Goal: Task Accomplishment & Management: Manage account settings

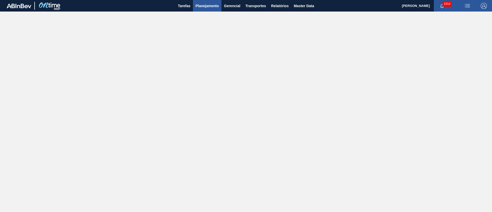
click at [205, 2] on button "Planejamento" at bounding box center [207, 6] width 28 height 12
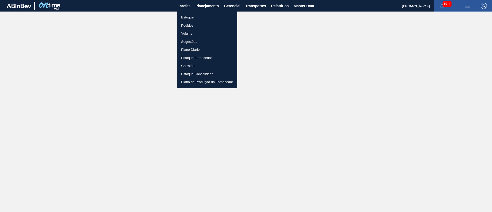
click at [185, 15] on li "Estoque" at bounding box center [207, 17] width 60 height 8
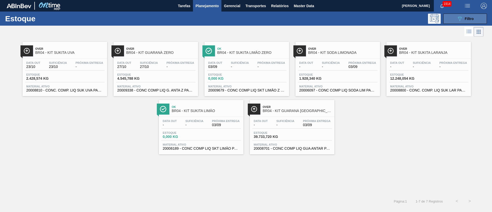
click at [461, 21] on icon "089F7B8B-B2A5-4AFE-B5C0-19BA573D28AC" at bounding box center [460, 19] width 6 height 6
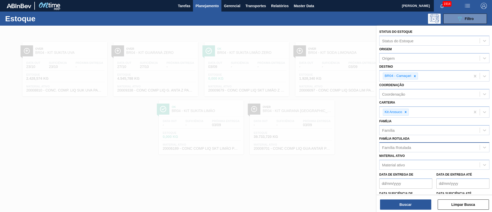
click at [398, 148] on div "Família Rotulada" at bounding box center [396, 147] width 29 height 4
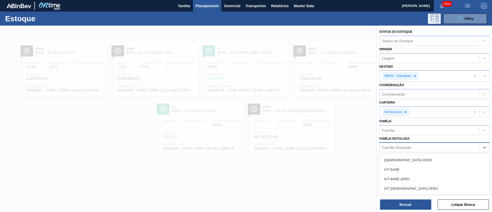
paste Rotulada "RÓTULO BUD NECK 330ML"
type Rotulada "RÓTULO BUD NECK 330ML"
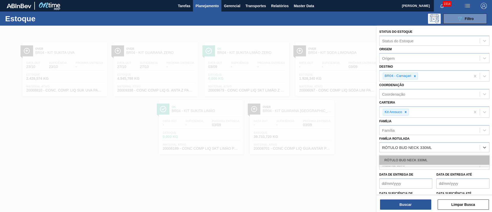
click at [404, 157] on div "RÓTULO BUD NECK 330ML" at bounding box center [435, 159] width 110 height 9
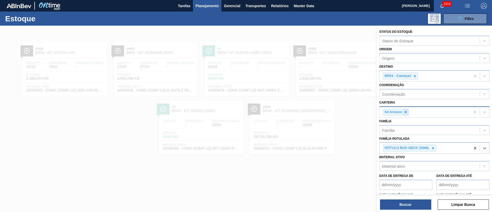
click at [408, 112] on icon at bounding box center [406, 112] width 4 height 4
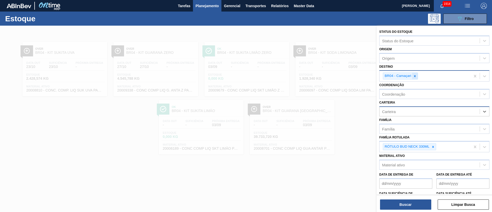
click at [414, 76] on icon at bounding box center [415, 76] width 4 height 4
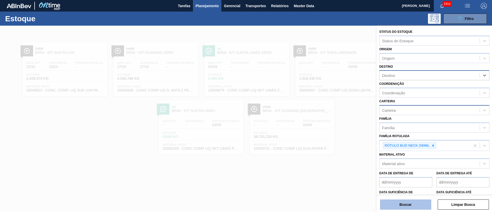
click at [401, 202] on button "Buscar" at bounding box center [405, 205] width 51 height 10
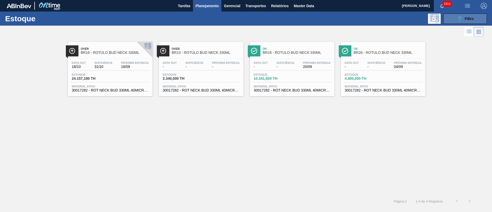
click at [463, 19] on div "089F7B8B-B2A5-4AFE-B5C0-19BA573D28AC Filtro" at bounding box center [465, 19] width 17 height 6
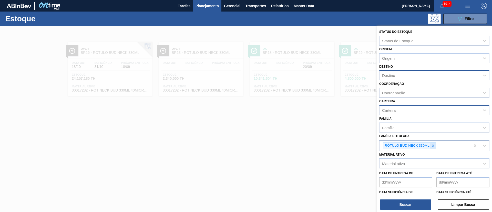
click at [432, 145] on icon at bounding box center [434, 146] width 4 height 4
paste Rotulada "RÓTULO BACK STELLA 330ML"
type Rotulada "RÓTULO BACK STELLA 330ML"
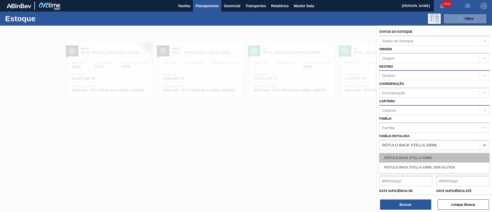
click at [410, 157] on div "RÓTULO BACK STELLA 330ML" at bounding box center [435, 157] width 110 height 9
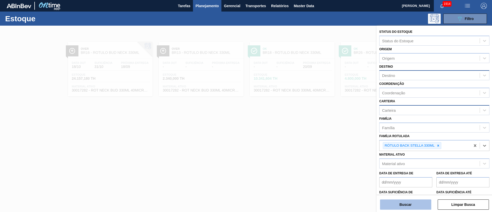
click at [398, 209] on button "Buscar" at bounding box center [405, 205] width 51 height 10
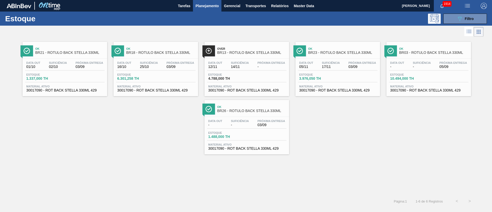
drag, startPoint x: 483, startPoint y: 21, endPoint x: 480, endPoint y: 25, distance: 5.5
click at [483, 21] on button "089F7B8B-B2A5-4AFE-B5C0-19BA573D28AC Filtro" at bounding box center [466, 19] width 44 height 10
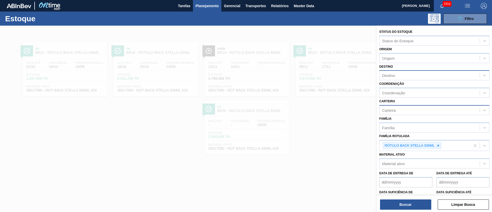
click at [329, 135] on div at bounding box center [246, 132] width 492 height 212
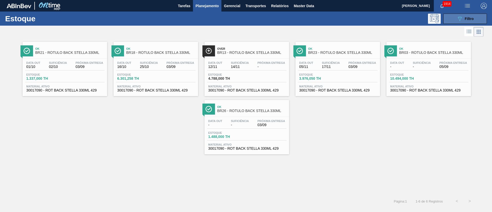
click at [455, 15] on button "089F7B8B-B2A5-4AFE-B5C0-19BA573D28AC Filtro" at bounding box center [466, 19] width 44 height 10
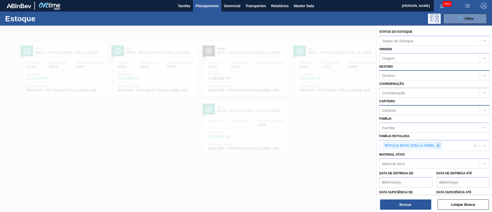
click at [440, 145] on icon at bounding box center [439, 146] width 4 height 4
paste Rotulada "RÓTULO FRONT STELLA 330ML"
type Rotulada "RÓTULO FRONT STELLA 330ML"
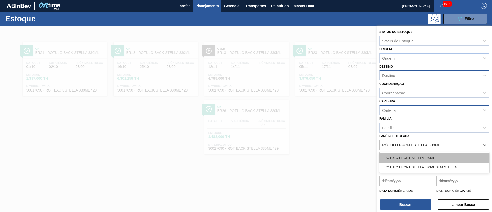
click at [408, 159] on div "RÓTULO FRONT STELLA 330ML" at bounding box center [435, 157] width 110 height 9
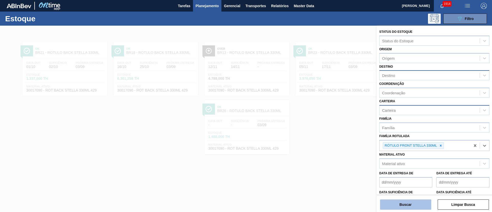
click at [396, 203] on button "Buscar" at bounding box center [405, 205] width 51 height 10
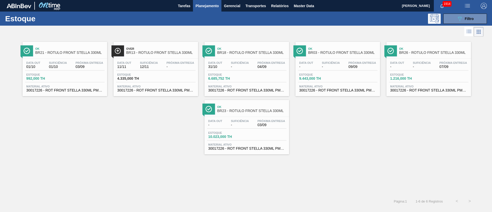
click at [463, 23] on button "089F7B8B-B2A5-4AFE-B5C0-19BA573D28AC Filtro" at bounding box center [466, 19] width 44 height 10
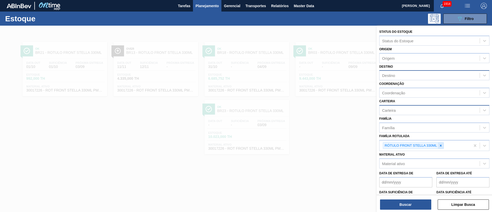
click at [439, 147] on icon at bounding box center [441, 146] width 4 height 4
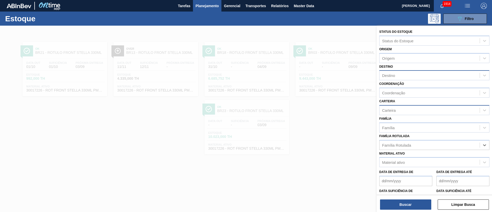
paste Rotulada "RÓTULO NECK STELLA 330ML"
type Rotulada "RÓTULO NECK STELLA 330ML"
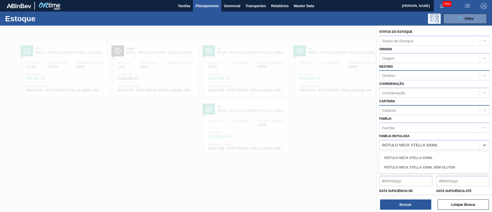
drag, startPoint x: 405, startPoint y: 160, endPoint x: 404, endPoint y: 182, distance: 22.1
click at [405, 160] on div "RÓTULO NECK STELLA 330ML" at bounding box center [435, 157] width 110 height 9
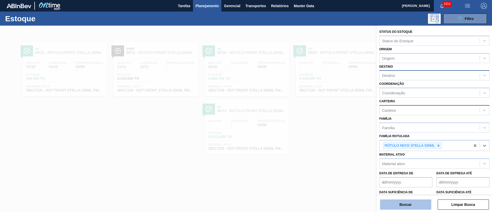
click at [396, 204] on button "Buscar" at bounding box center [405, 205] width 51 height 10
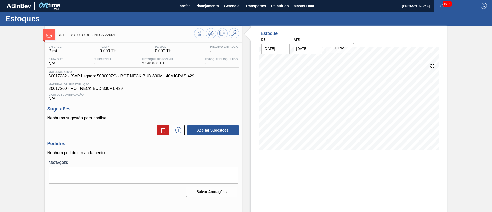
click at [313, 48] on input "17/09/2025" at bounding box center [308, 49] width 28 height 10
click at [352, 112] on div "4" at bounding box center [349, 110] width 7 height 7
click at [313, 52] on input "[DATE]" at bounding box center [308, 49] width 28 height 10
click at [349, 102] on div "25" at bounding box center [349, 102] width 7 height 7
type input "[DATE]"
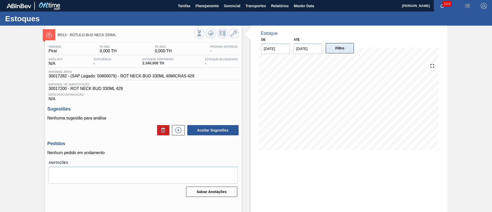
click at [338, 52] on button "Filtro" at bounding box center [340, 48] width 28 height 10
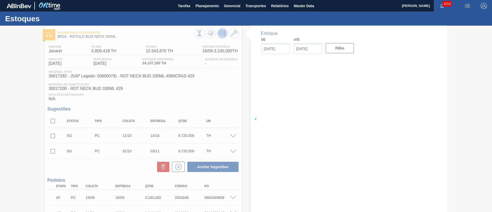
type input "[DATE]"
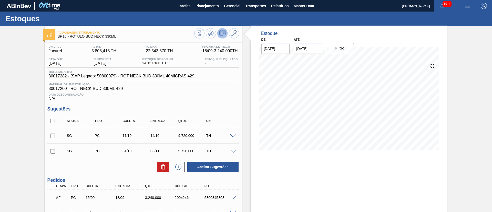
scroll to position [38, 0]
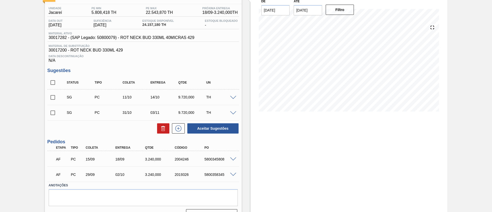
click at [55, 82] on input "checkbox" at bounding box center [52, 82] width 11 height 11
checkbox input "true"
click at [158, 129] on button at bounding box center [163, 128] width 12 height 10
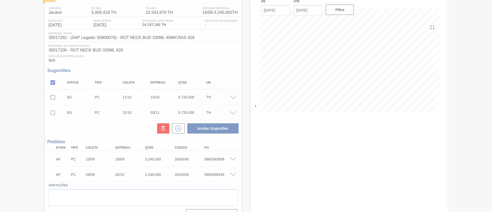
checkbox input "false"
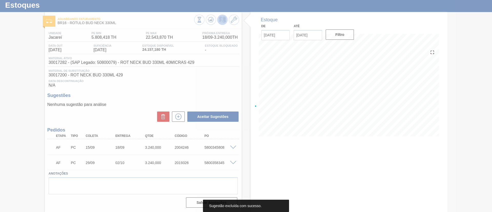
scroll to position [14, 0]
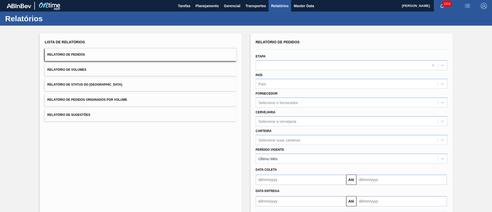
drag, startPoint x: 115, startPoint y: 86, endPoint x: 213, endPoint y: 111, distance: 101.4
click at [115, 85] on button "Relatório de Status do Estoque" at bounding box center [141, 84] width 192 height 13
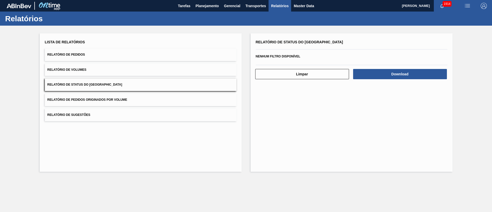
click at [383, 68] on div "Download" at bounding box center [401, 73] width 98 height 11
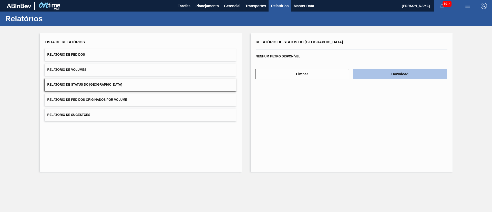
click at [381, 76] on button "Download" at bounding box center [400, 74] width 94 height 10
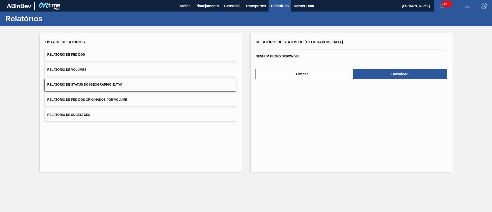
drag, startPoint x: 318, startPoint y: 203, endPoint x: 317, endPoint y: 209, distance: 6.2
click at [317, 209] on main "Tarefas Planejamento Gerencial Transportes Relatórios Master Data Lucas Pondian…" at bounding box center [246, 106] width 492 height 212
click at [81, 53] on span "Relatório de Pedidos" at bounding box center [66, 55] width 38 height 4
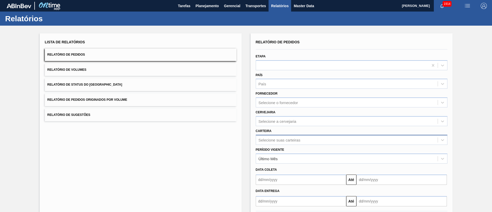
click at [269, 141] on div "Selecione suas carteiras" at bounding box center [347, 139] width 182 height 7
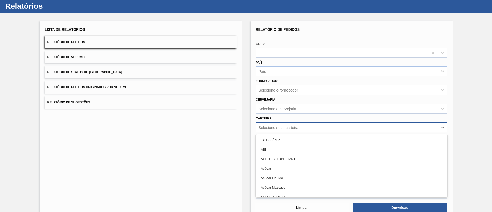
scroll to position [14, 0]
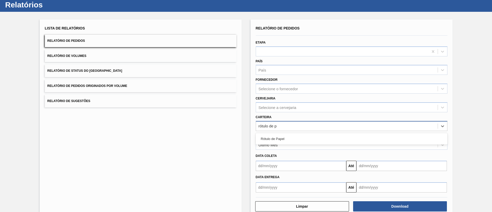
type input "rótulo de pa"
drag, startPoint x: 269, startPoint y: 141, endPoint x: 319, endPoint y: 132, distance: 51.0
click at [269, 141] on div "Rótulo de Papel" at bounding box center [352, 138] width 192 height 9
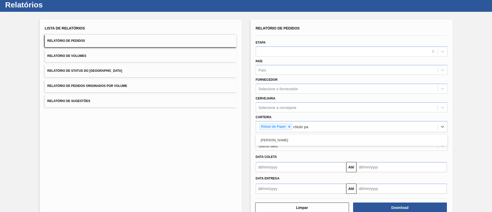
type input "rótulo pap"
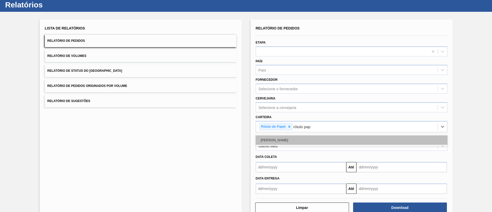
click at [305, 141] on div "Rótulo Papel" at bounding box center [352, 139] width 192 height 9
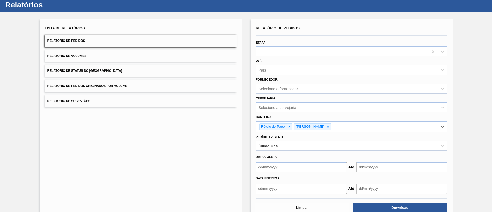
click at [276, 144] on div "Último Mês" at bounding box center [268, 146] width 19 height 4
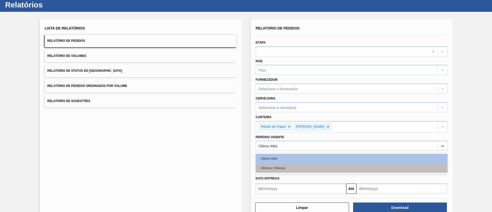
click at [283, 167] on div "Últimos 3 Meses" at bounding box center [352, 167] width 192 height 9
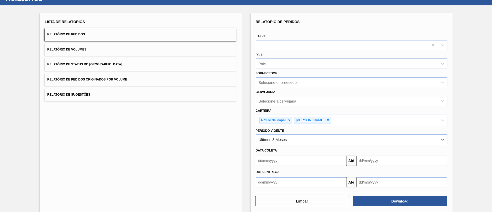
scroll to position [27, 0]
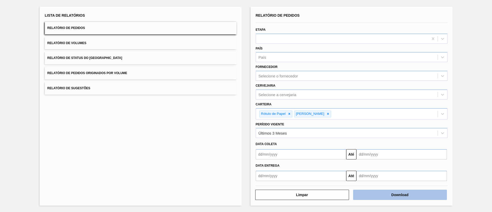
click at [386, 194] on button "Download" at bounding box center [400, 195] width 94 height 10
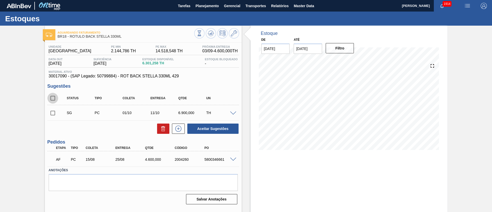
click at [53, 99] on input "checkbox" at bounding box center [52, 98] width 11 height 11
checkbox input "true"
click at [160, 126] on icon at bounding box center [163, 129] width 6 height 6
checkbox input "false"
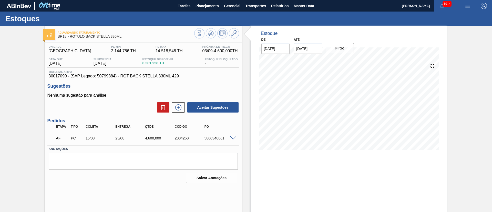
click at [214, 138] on div "5800346661" at bounding box center [219, 138] width 33 height 4
copy div "5800346661"
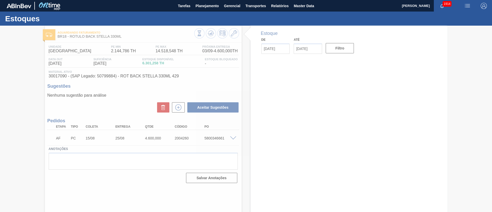
type input "[DATE]"
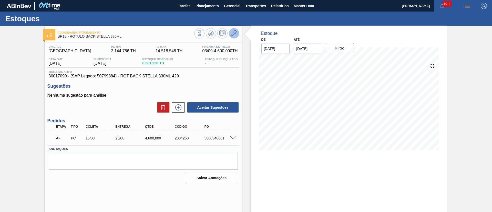
click at [234, 32] on icon at bounding box center [234, 33] width 6 height 6
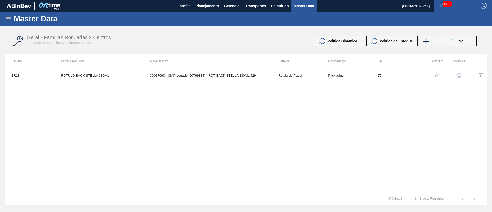
click at [458, 73] on img "button" at bounding box center [459, 75] width 5 height 5
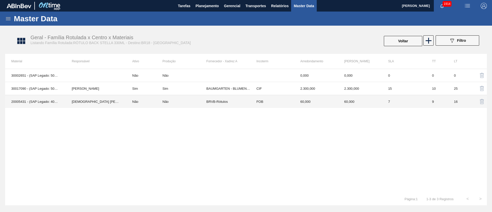
click at [131, 102] on td "Não" at bounding box center [144, 101] width 36 height 13
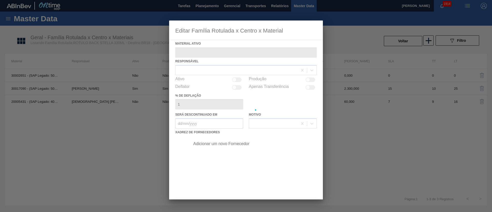
type ativo "20005431 - (SAP Legado: 40012319) - ROT BACK STELLA 330 429 CX112MIL"
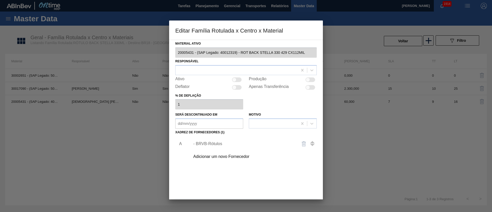
click at [234, 81] on div at bounding box center [234, 79] width 4 height 4
checkbox input "true"
click at [234, 81] on div at bounding box center [237, 79] width 10 height 5
checkbox input "false"
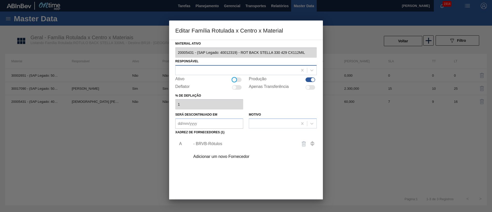
click at [215, 71] on div at bounding box center [237, 69] width 122 height 7
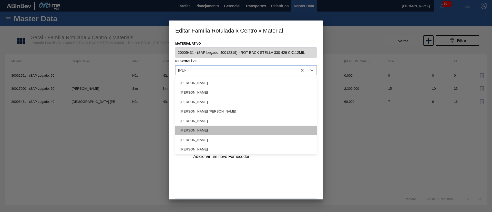
type input "[PERSON_NAME]"
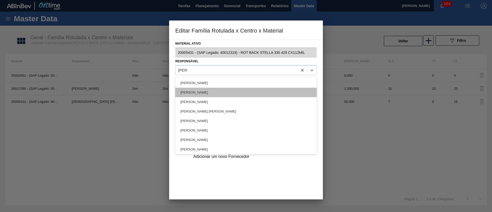
click at [203, 88] on div "[PERSON_NAME]" at bounding box center [246, 92] width 142 height 9
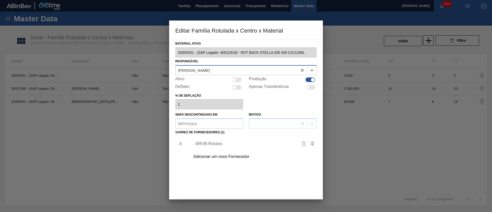
click at [209, 69] on div "[PERSON_NAME]" at bounding box center [194, 70] width 32 height 4
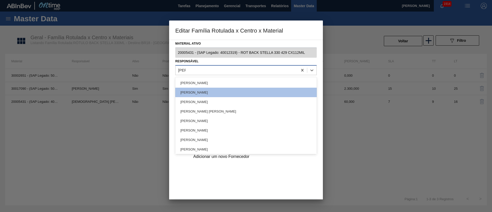
type input "[PERSON_NAME]"
click at [192, 82] on div "[PERSON_NAME]" at bounding box center [246, 82] width 142 height 9
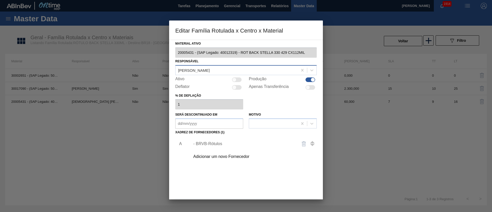
click at [205, 142] on div "- BRVB-Rótulos" at bounding box center [243, 144] width 101 height 5
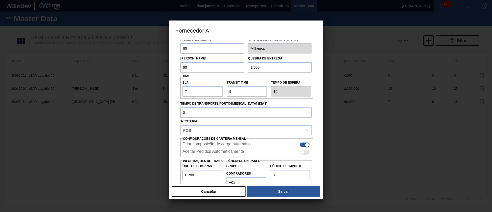
scroll to position [38, 0]
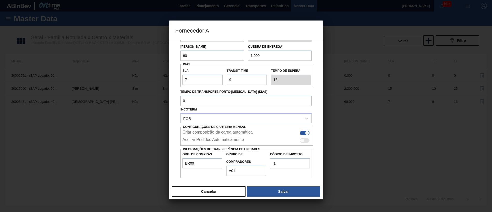
click at [303, 140] on div at bounding box center [302, 140] width 4 height 4
checkbox input "true"
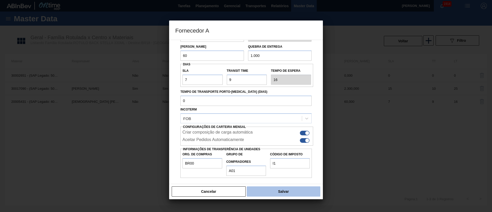
click at [280, 193] on button "Salvar" at bounding box center [284, 191] width 74 height 10
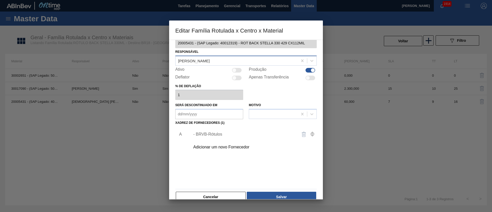
scroll to position [19, 0]
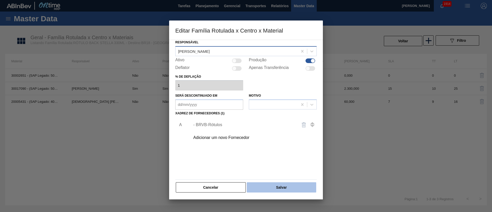
click at [275, 186] on button "Salvar" at bounding box center [282, 187] width 70 height 10
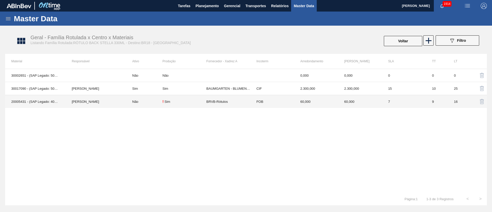
click at [39, 99] on td "20005431 - (SAP Legado: 40012319) - ROT BACK STELLA 330 429 CX112MIL" at bounding box center [35, 101] width 61 height 13
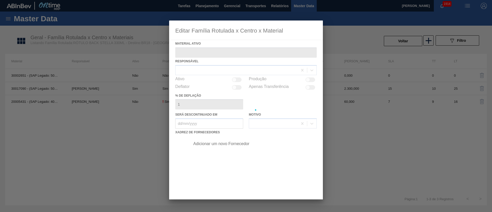
type ativo "20005431 - (SAP Legado: 40012319) - ROT BACK STELLA 330 429 CX112MIL"
checkbox input "true"
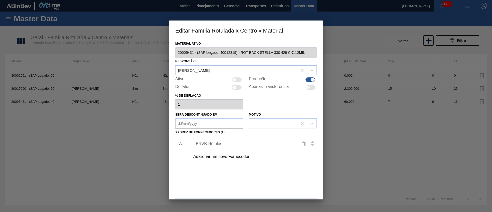
click at [328, 56] on div "Editar Família Rotulada x Centro x Material Material ativo 20005431 - (SAP Lega…" at bounding box center [246, 106] width 492 height 212
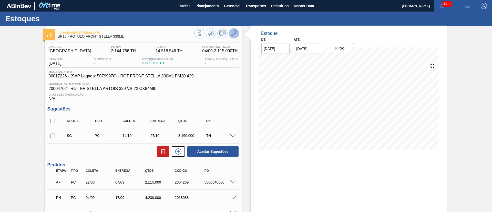
click at [238, 32] on button at bounding box center [234, 33] width 10 height 10
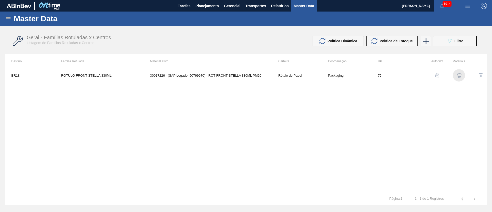
click at [461, 76] on img "button" at bounding box center [459, 75] width 5 height 5
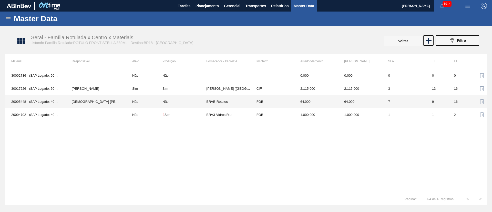
click at [107, 101] on td "[DEMOGRAPHIC_DATA] [PERSON_NAME]" at bounding box center [96, 101] width 61 height 13
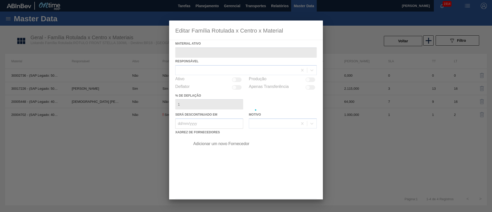
type ativo "20005448 - (SAP Legado: 40012355) - ROT FRONT STELLA 330 429 CX64MIL"
checkbox input "true"
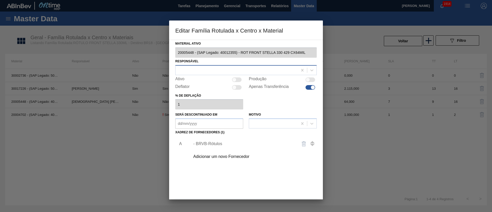
click at [203, 71] on div at bounding box center [237, 69] width 122 height 7
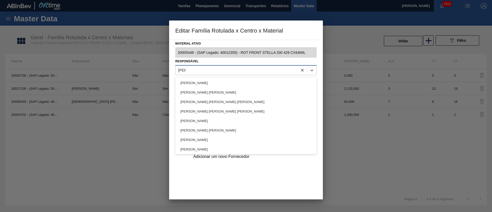
type input "[PERSON_NAME]"
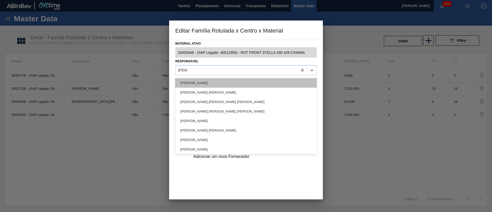
click at [188, 81] on div "Lucas Pondian" at bounding box center [246, 82] width 142 height 9
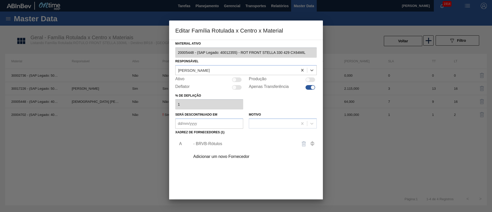
scroll to position [19, 0]
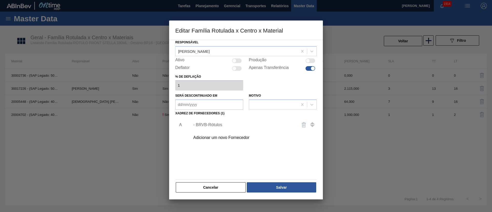
click at [216, 124] on div "- BRVB-Rótulos" at bounding box center [243, 125] width 101 height 5
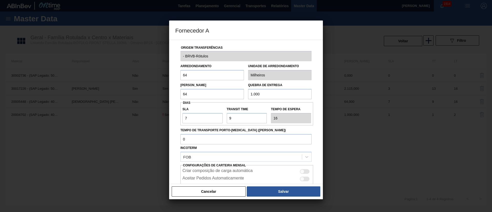
click at [301, 179] on div at bounding box center [302, 179] width 4 height 4
checkbox input "true"
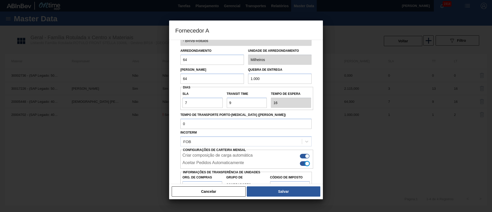
scroll to position [39, 0]
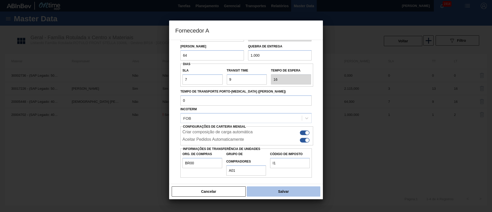
click at [288, 190] on button "Salvar" at bounding box center [284, 191] width 74 height 10
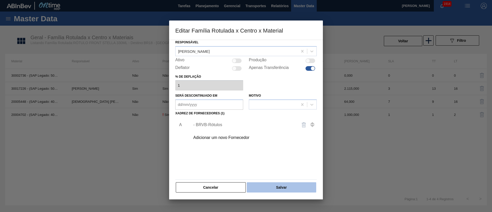
click at [270, 187] on button "Salvar" at bounding box center [282, 187] width 70 height 10
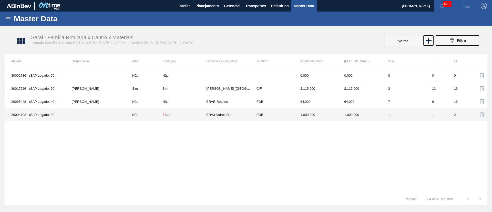
click at [167, 114] on div "Sim" at bounding box center [168, 115] width 6 height 4
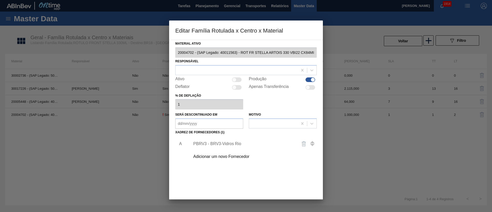
click at [306, 81] on div at bounding box center [311, 79] width 10 height 5
checkbox input "false"
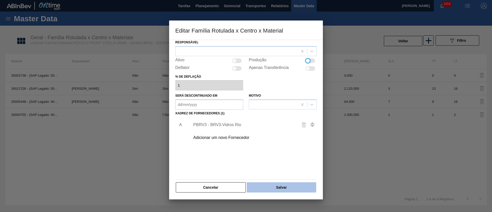
click at [289, 191] on button "Salvar" at bounding box center [282, 187] width 70 height 10
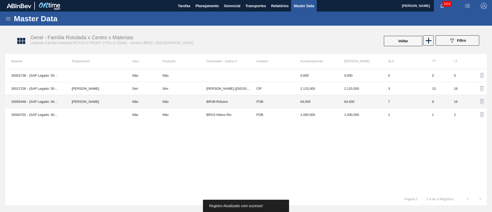
click at [92, 101] on td "[PERSON_NAME]" at bounding box center [96, 101] width 61 height 13
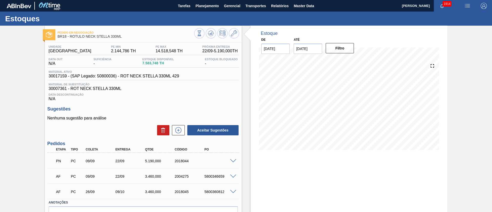
click at [233, 162] on span at bounding box center [233, 161] width 6 height 4
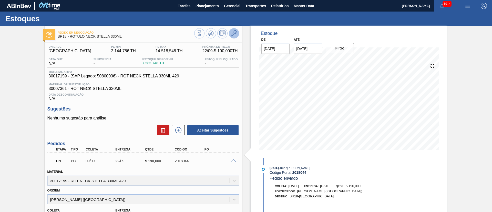
click at [237, 33] on button at bounding box center [234, 33] width 10 height 10
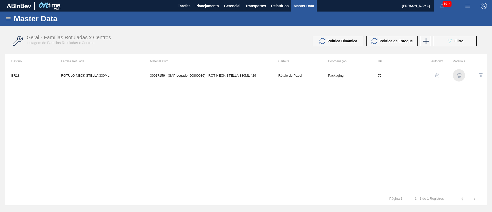
click at [460, 76] on img "button" at bounding box center [459, 75] width 5 height 5
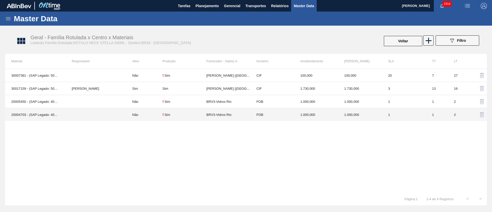
click at [160, 115] on td "Não" at bounding box center [144, 114] width 36 height 13
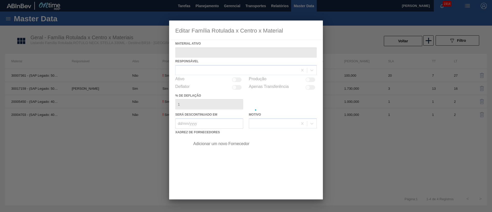
type ativo "20004703 - (SAP Legado: 40011564) - ROT NK STELLA ARTOIS 330 VBI22 CX64MIL"
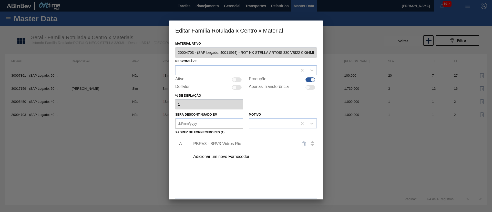
click at [311, 79] on div at bounding box center [313, 79] width 4 height 4
checkbox input "false"
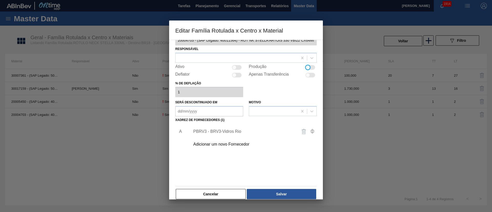
scroll to position [19, 0]
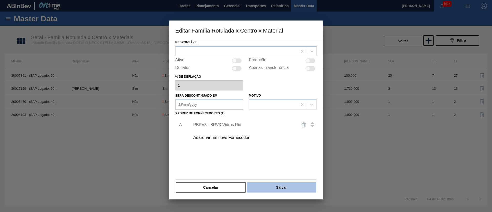
click at [277, 191] on button "Salvar" at bounding box center [282, 187] width 70 height 10
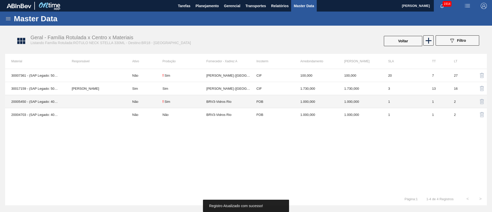
click at [133, 103] on td "Não" at bounding box center [144, 101] width 36 height 13
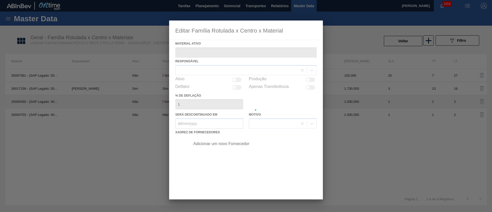
type ativo "20005450 - (SAP Legado: 40012366) - ROT NECK STELLA 330 429 CX48MIL"
checkbox input "true"
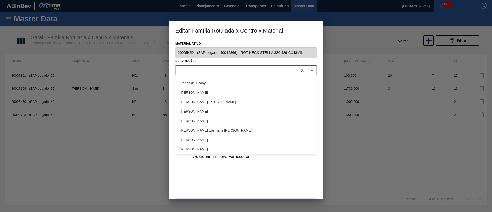
click at [208, 68] on div at bounding box center [237, 69] width 122 height 7
type input "[PERSON_NAME]"
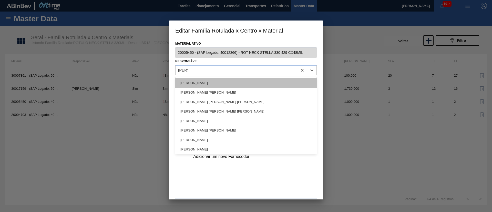
click at [195, 81] on div "[PERSON_NAME]" at bounding box center [246, 82] width 142 height 9
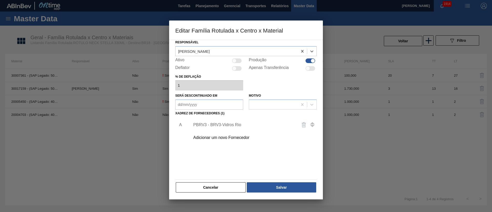
scroll to position [0, 0]
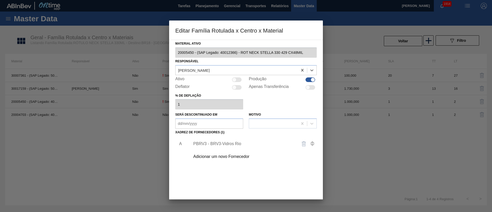
click at [301, 145] on img "button" at bounding box center [304, 144] width 6 height 6
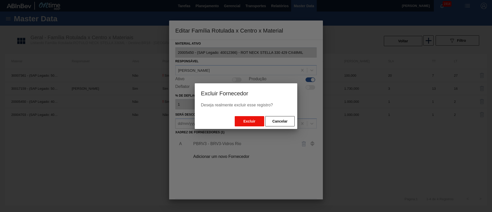
click at [249, 123] on button "Excluir" at bounding box center [249, 121] width 29 height 10
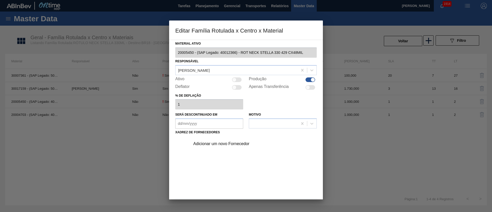
click at [216, 144] on div "Adicionar um novo Fornecedor" at bounding box center [243, 144] width 101 height 5
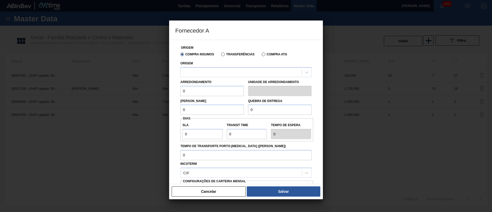
click at [227, 55] on label "Transferências" at bounding box center [237, 55] width 33 height 4
click at [221, 55] on input "Transferências" at bounding box center [221, 55] width 0 height 0
click at [216, 70] on div at bounding box center [241, 71] width 121 height 7
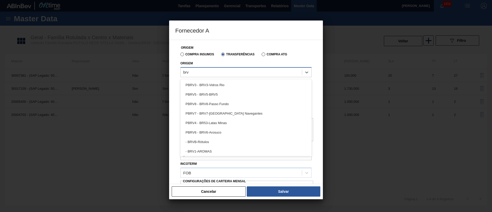
type input "brv1"
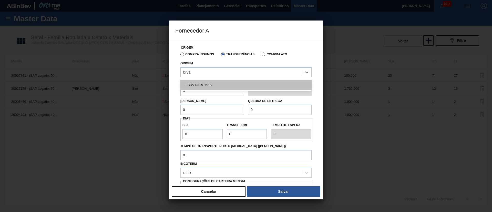
click at [207, 82] on div "- BRV1-AROMAS" at bounding box center [246, 84] width 131 height 9
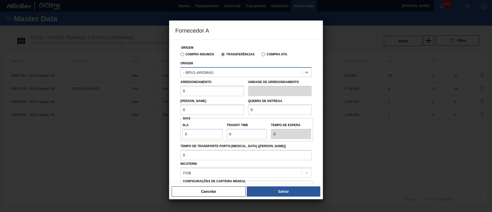
click at [215, 72] on div "- BRV1-AROMAS" at bounding box center [241, 71] width 121 height 7
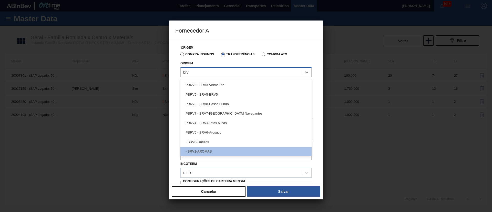
type input "brvb"
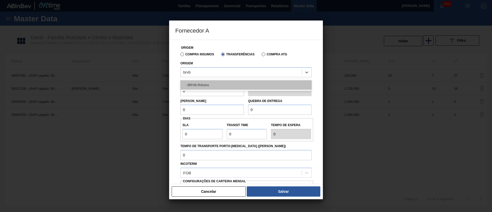
click at [211, 81] on div "- BRVB-Rótulos" at bounding box center [246, 84] width 131 height 9
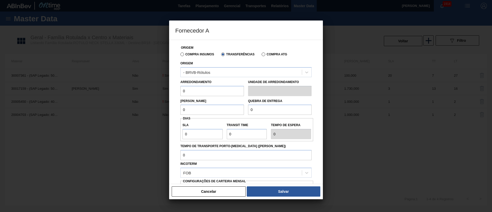
drag, startPoint x: 200, startPoint y: 93, endPoint x: 167, endPoint y: 94, distance: 32.8
click at [167, 94] on div "Fornecedor A Origem Compra Insumos Transferências Compra ATG Origem - BRVB-Rótu…" at bounding box center [246, 106] width 492 height 212
type input "100"
drag, startPoint x: 196, startPoint y: 108, endPoint x: 171, endPoint y: 106, distance: 25.2
click at [171, 106] on div "Origem Compra Insumos Transferências Compra ATG Origem - BRVB-Rótulos Arredonda…" at bounding box center [246, 112] width 154 height 144
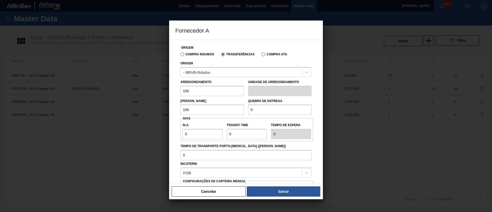
type input "100"
drag, startPoint x: 256, startPoint y: 111, endPoint x: 245, endPoint y: 111, distance: 11.5
click at [245, 111] on div "Lote Mínimo 100 Quebra de entrega 0" at bounding box center [246, 105] width 135 height 19
type input "1.000"
drag, startPoint x: 195, startPoint y: 133, endPoint x: 173, endPoint y: 137, distance: 21.7
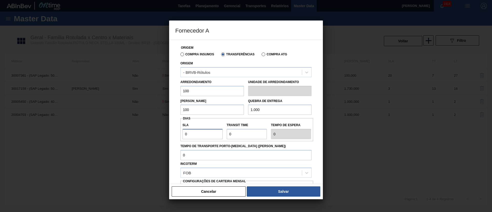
click at [173, 137] on div "Origem Compra Insumos Transferências Compra ATG Origem - BRVB-Rótulos Arredonda…" at bounding box center [246, 112] width 154 height 144
type input "3"
drag, startPoint x: 232, startPoint y: 139, endPoint x: 219, endPoint y: 138, distance: 12.9
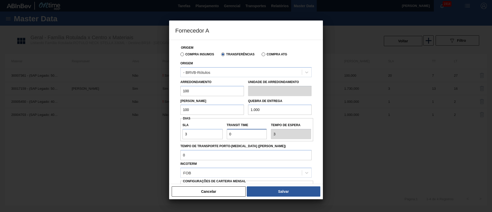
click at [219, 138] on div "SLA 3 Transit Time Tempo de espera 3" at bounding box center [247, 129] width 133 height 19
type input "1"
type input "4"
type input "11"
type input "14"
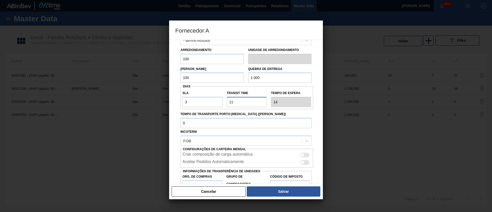
scroll to position [55, 0]
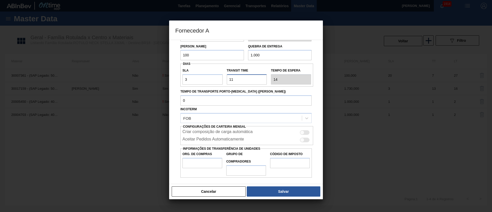
type input "11"
click at [303, 139] on div at bounding box center [302, 140] width 4 height 4
checkbox input "true"
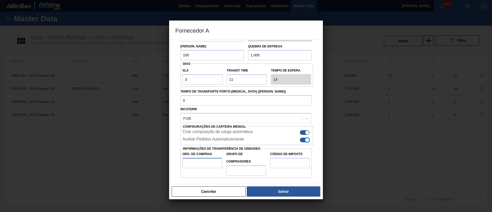
click at [198, 164] on input "Org. de Compras" at bounding box center [203, 163] width 40 height 10
type input "BR00"
drag, startPoint x: 237, startPoint y: 167, endPoint x: 242, endPoint y: 172, distance: 7.4
click at [237, 167] on input "Grupo de Compradores" at bounding box center [246, 170] width 40 height 10
type input "A01"
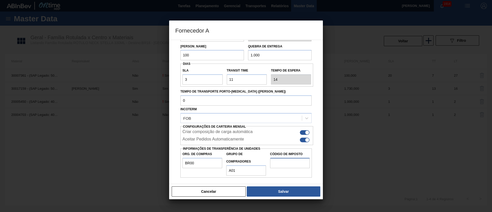
drag, startPoint x: 277, startPoint y: 161, endPoint x: 282, endPoint y: 164, distance: 6.2
click at [277, 161] on input "Código de Imposto" at bounding box center [290, 163] width 40 height 10
type input "I1"
click at [278, 195] on button "Salvar" at bounding box center [284, 191] width 74 height 10
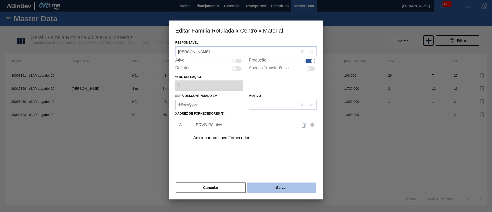
scroll to position [19, 0]
click at [279, 186] on button "Salvar" at bounding box center [282, 187] width 70 height 10
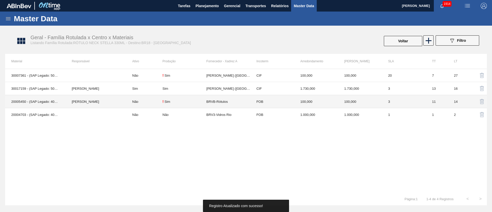
click at [81, 104] on td "[PERSON_NAME]" at bounding box center [96, 101] width 61 height 13
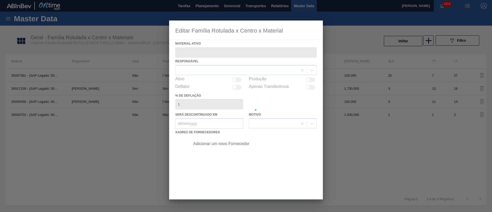
type ativo "20005450 - (SAP Legado: 40012366) - ROT NECK STELLA 330 429 CX48MIL"
checkbox input "true"
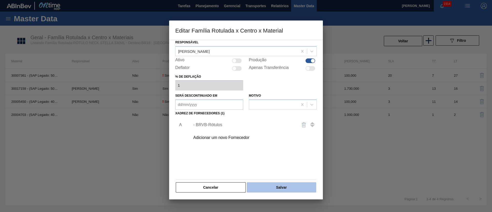
click at [281, 186] on button "Salvar" at bounding box center [282, 187] width 70 height 10
